Goal: Task Accomplishment & Management: Manage account settings

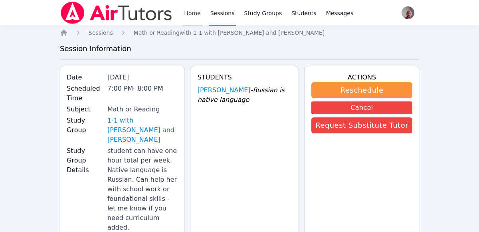
click at [199, 7] on link "Home" at bounding box center [192, 13] width 20 height 26
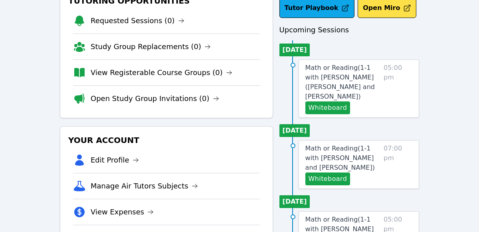
scroll to position [57, 0]
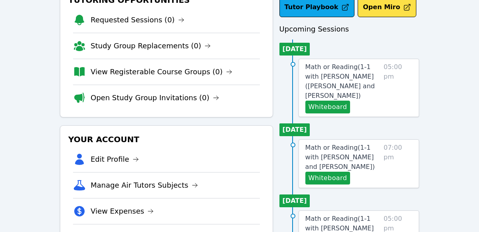
click at [400, 76] on span "05:00 pm" at bounding box center [397, 87] width 29 height 51
click at [344, 71] on link "Math or Reading ( 1-1 with [PERSON_NAME] ([PERSON_NAME] and [PERSON_NAME] )" at bounding box center [342, 81] width 75 height 38
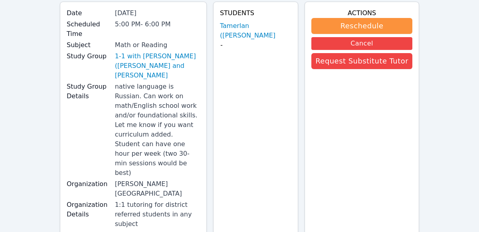
scroll to position [67, 0]
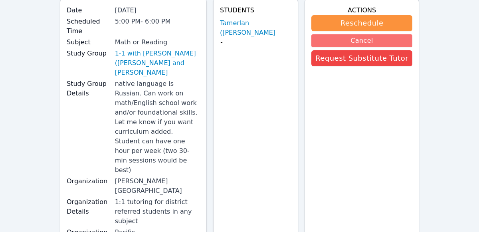
click at [386, 40] on button "Cancel" at bounding box center [361, 40] width 101 height 13
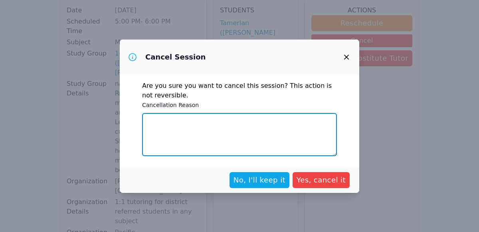
click at [270, 123] on textarea "Cancellation Reason" at bounding box center [239, 134] width 195 height 43
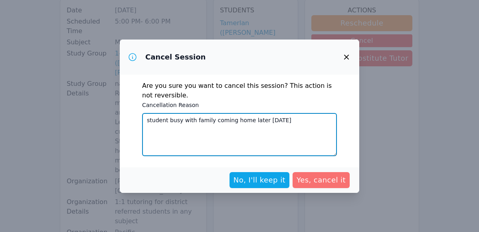
type textarea "student busy with family coming home later [DATE]"
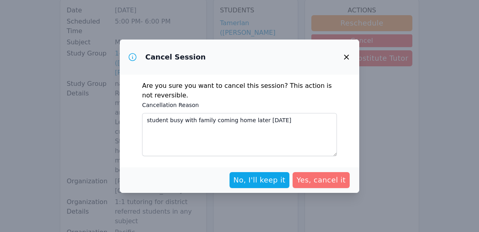
click at [327, 186] on button "Yes, cancel it" at bounding box center [320, 180] width 57 height 16
